Goal: Information Seeking & Learning: Learn about a topic

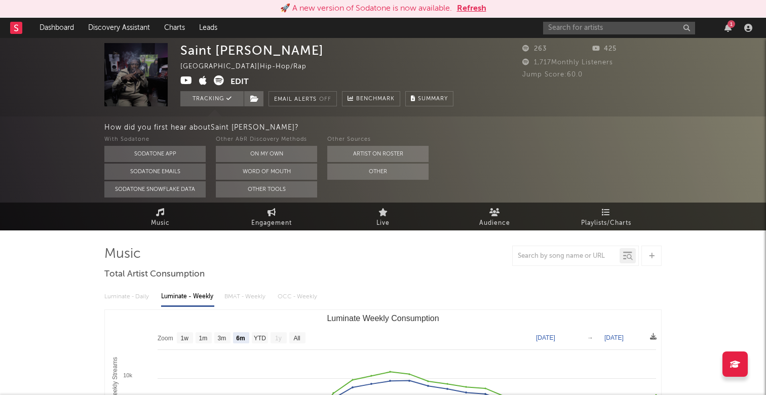
select select "6m"
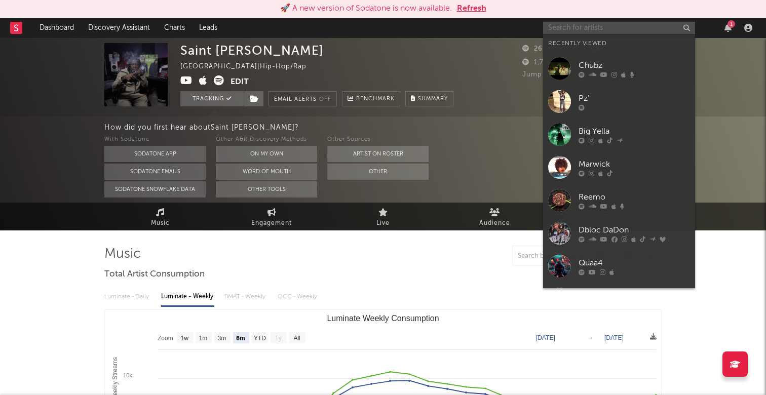
click at [590, 25] on input "text" at bounding box center [619, 28] width 152 height 13
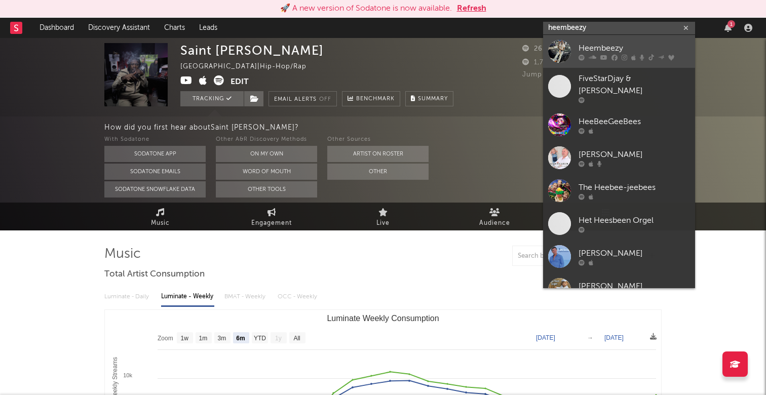
type input "heembeezy"
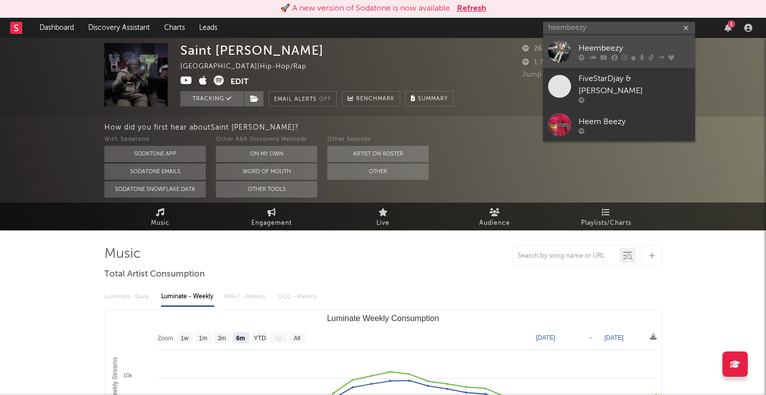
click at [635, 48] on div "Heembeezy" at bounding box center [633, 48] width 111 height 12
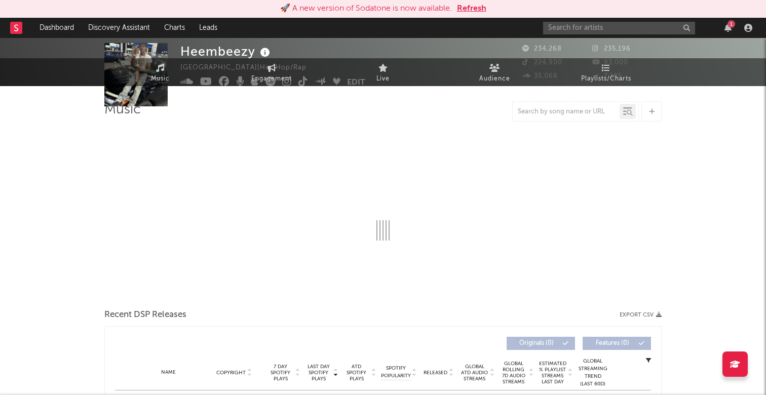
select select "6m"
